Goal: Task Accomplishment & Management: Manage account settings

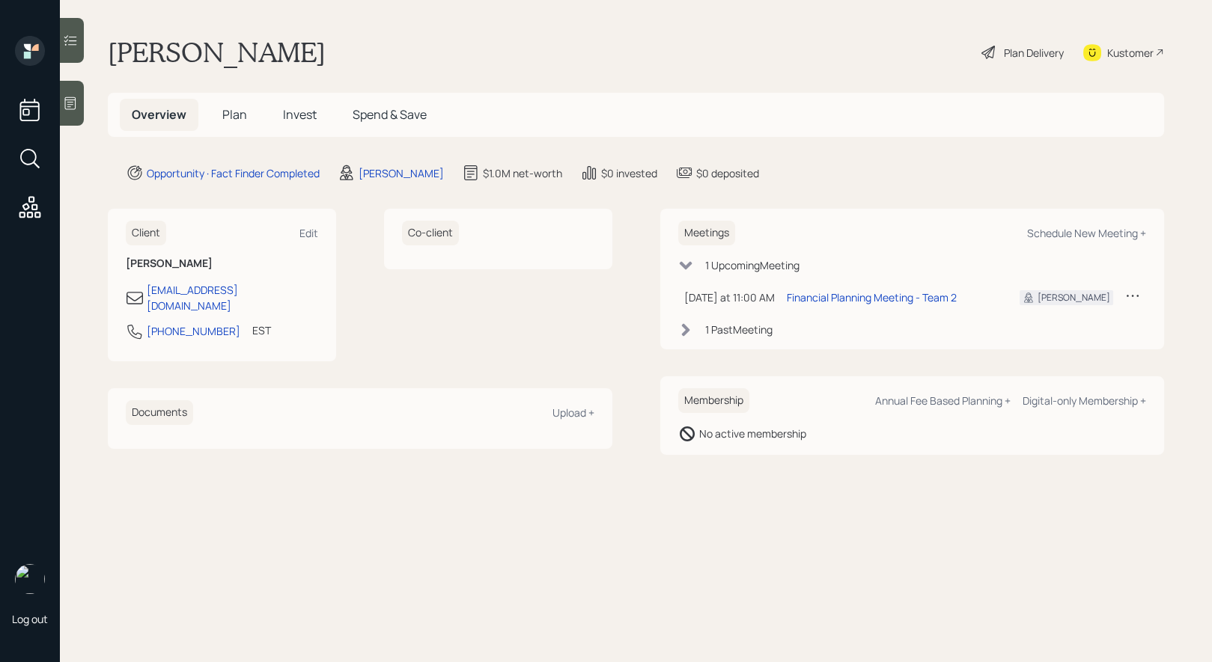
click at [232, 118] on span "Plan" at bounding box center [234, 114] width 25 height 16
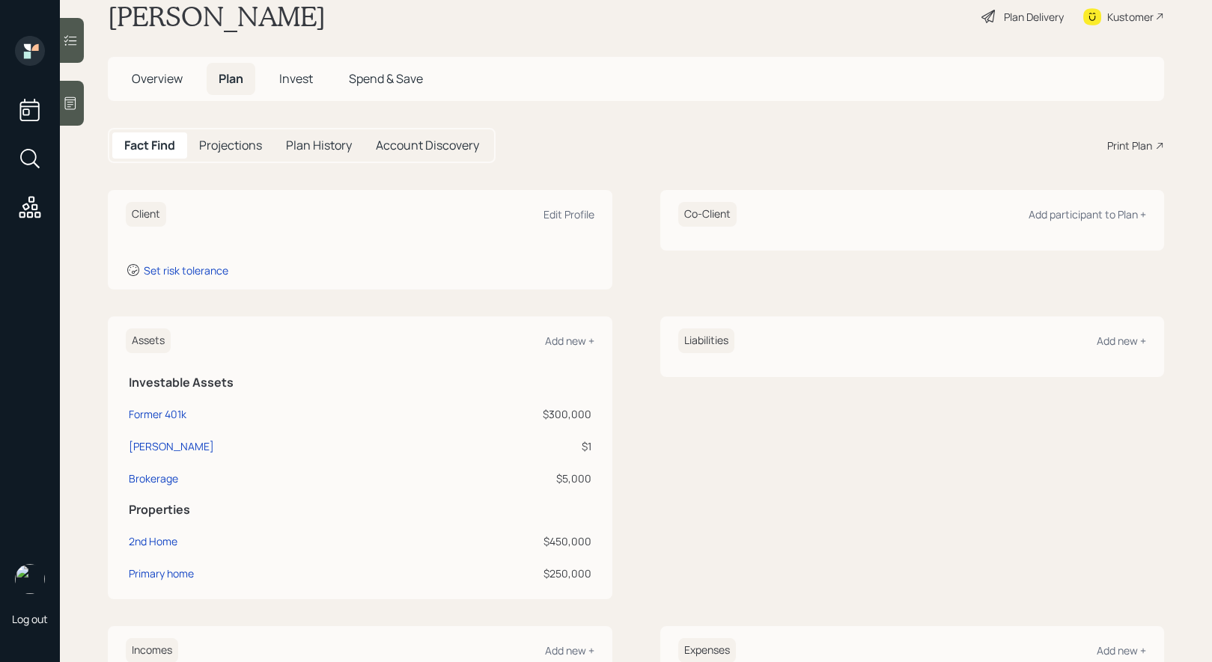
scroll to position [20, 0]
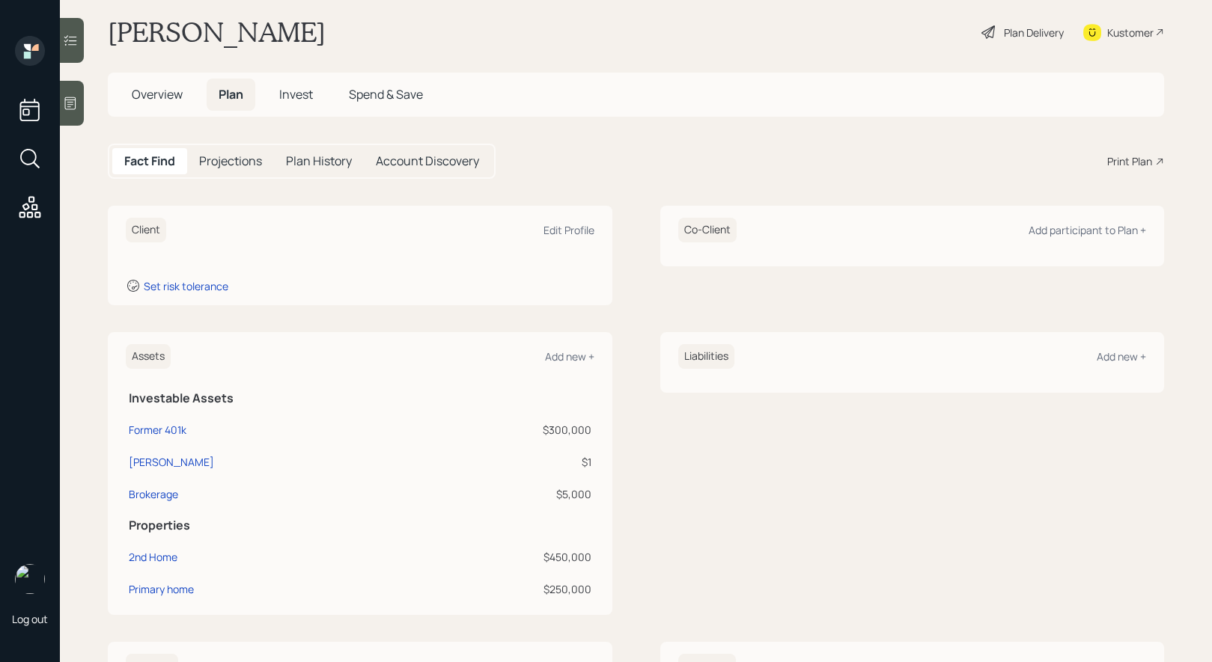
click at [159, 91] on span "Overview" at bounding box center [157, 94] width 51 height 16
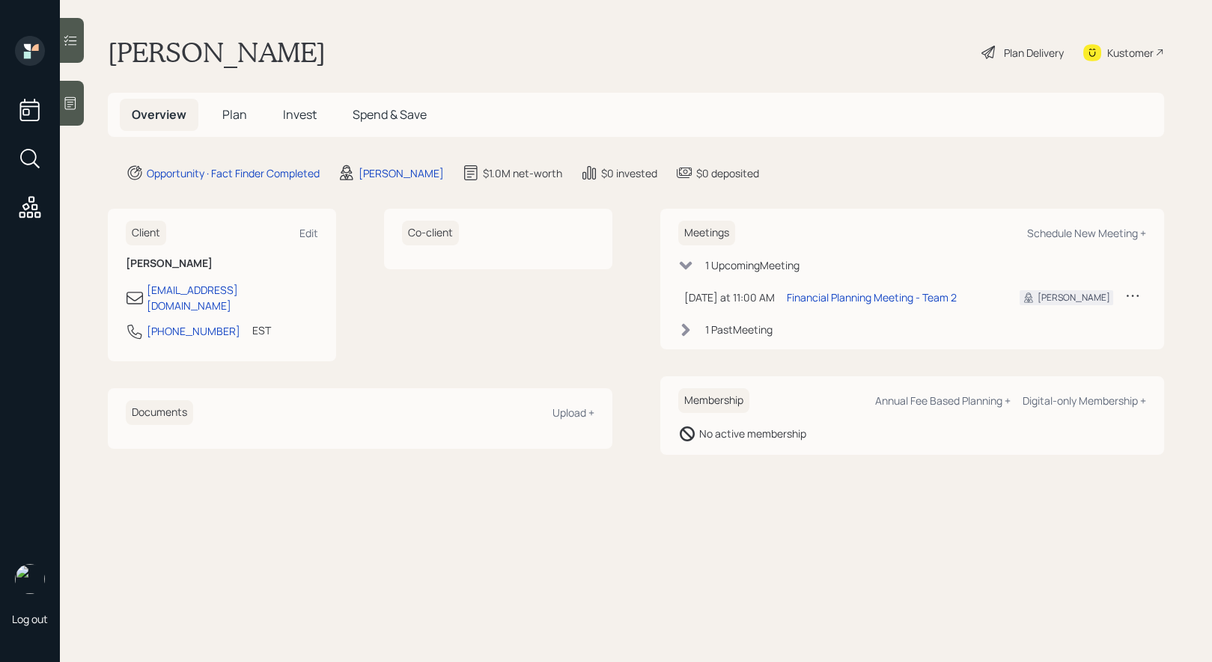
click at [1134, 296] on icon at bounding box center [1132, 295] width 15 height 15
click at [1075, 325] on div "Reschedule" at bounding box center [1086, 324] width 108 height 14
